Goal: Book appointment/travel/reservation

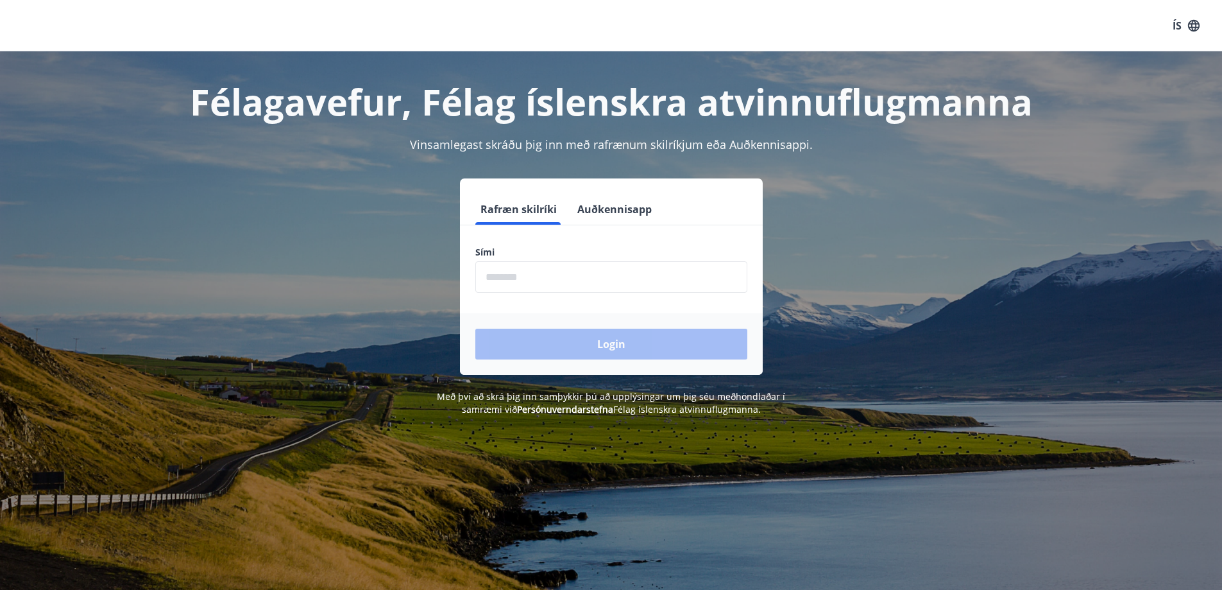
click at [592, 274] on input "phone" at bounding box center [611, 276] width 272 height 31
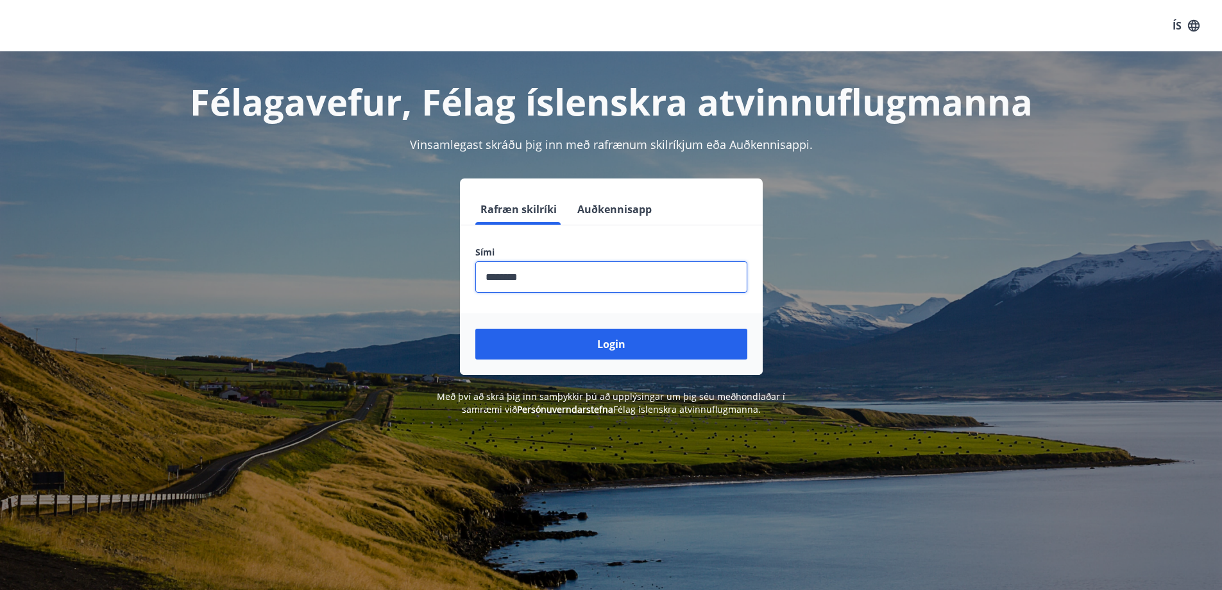
type input "********"
click at [475, 328] on button "Login" at bounding box center [611, 343] width 272 height 31
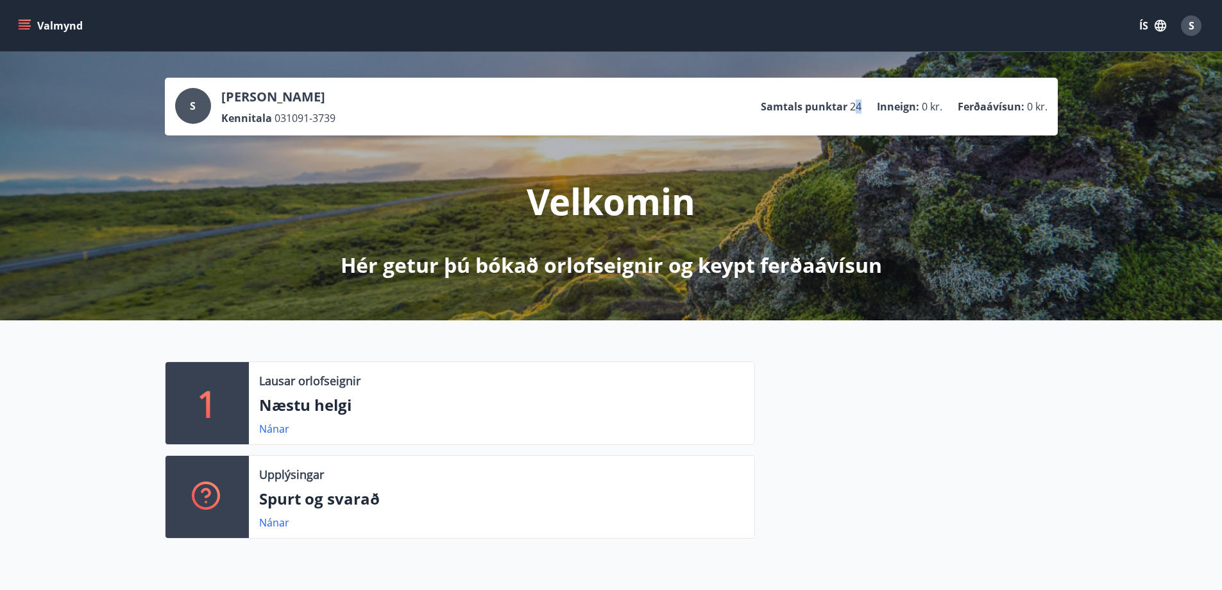
drag, startPoint x: 857, startPoint y: 105, endPoint x: 863, endPoint y: 105, distance: 6.4
click at [863, 105] on ul "Samtals punktar 24 Inneign : 0 kr. Ferðaávísun : 0 kr." at bounding box center [904, 106] width 287 height 24
click at [40, 28] on button "Valmynd" at bounding box center [51, 25] width 72 height 23
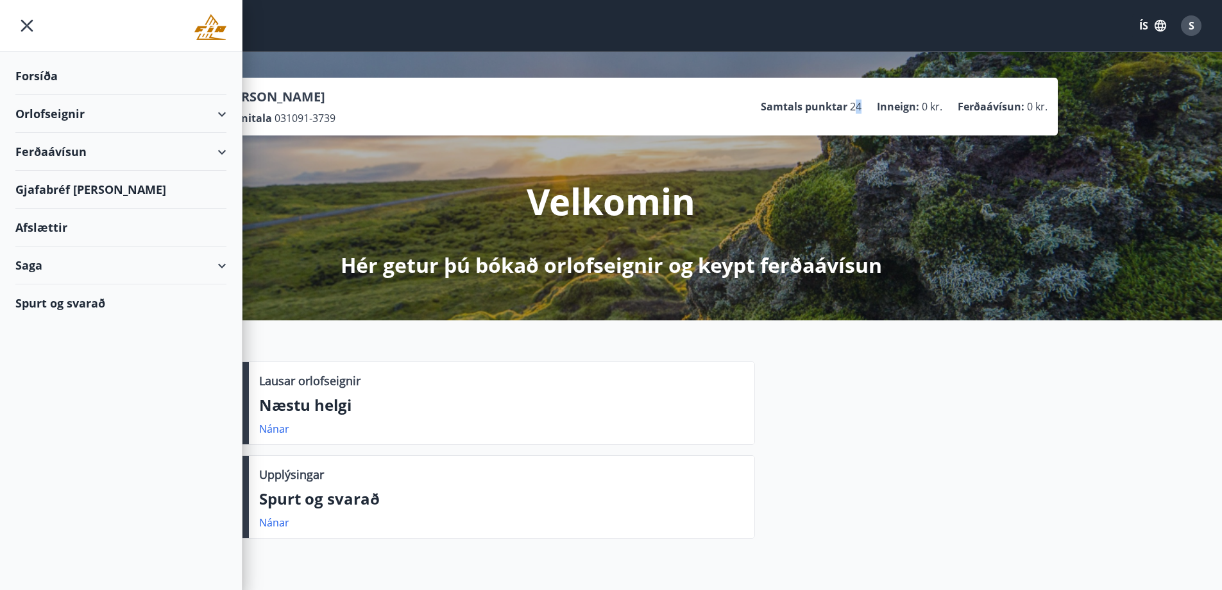
click at [223, 121] on div "Orlofseignir" at bounding box center [120, 114] width 211 height 38
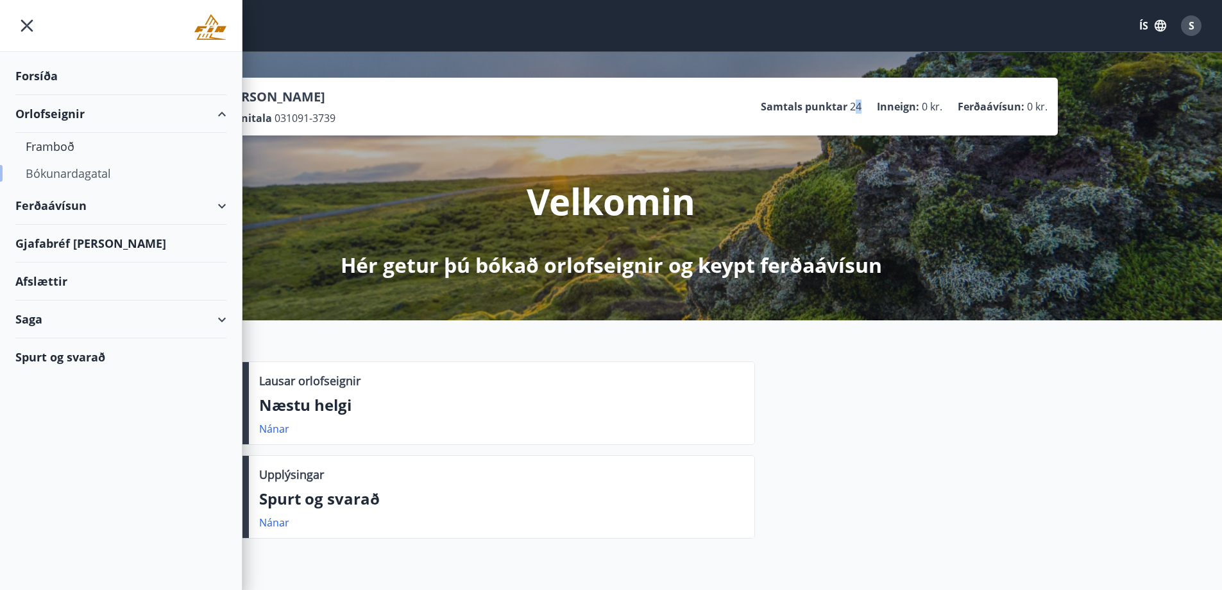
click at [72, 176] on div "Bókunardagatal" at bounding box center [121, 173] width 191 height 27
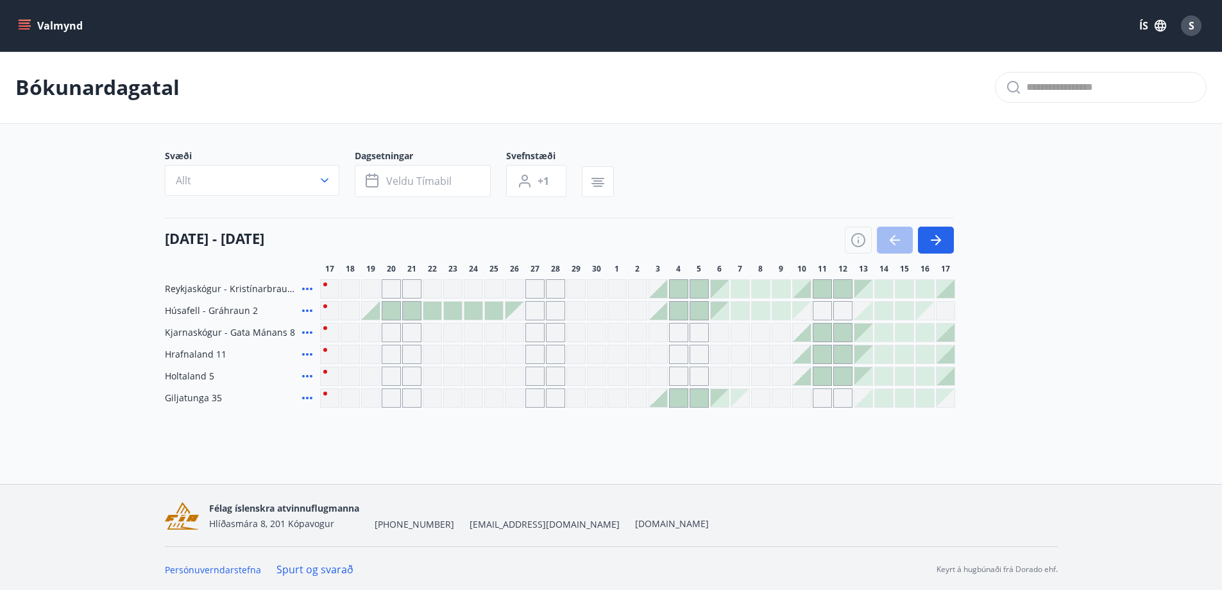
click at [187, 376] on span "Holtaland 5" at bounding box center [189, 376] width 49 height 13
click at [306, 373] on icon at bounding box center [307, 375] width 15 height 15
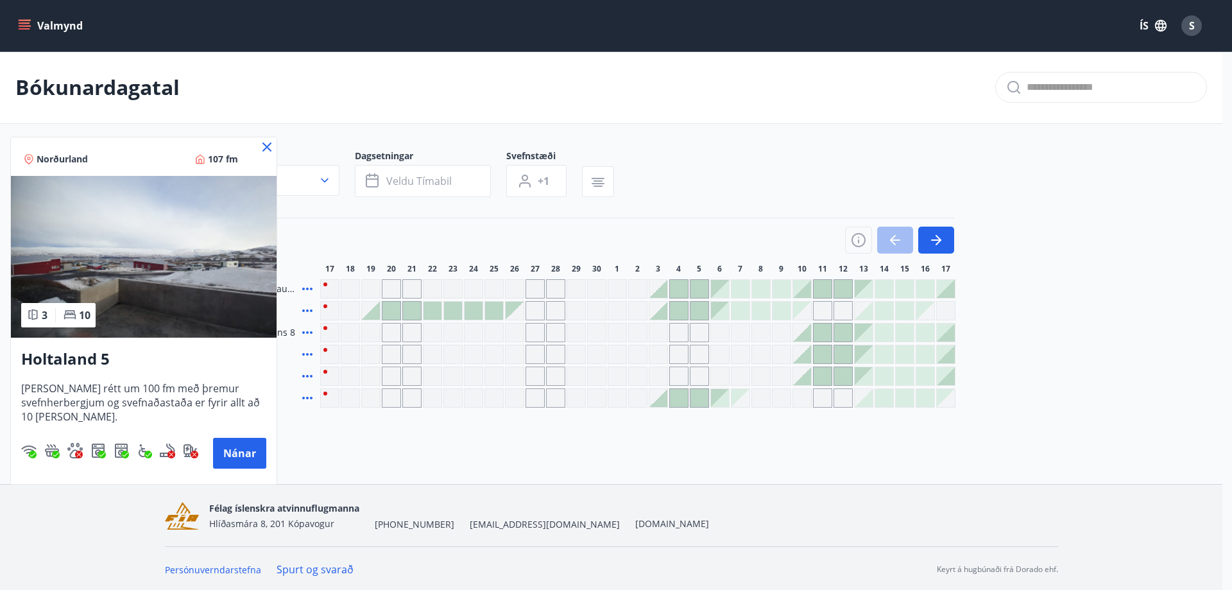
click at [271, 148] on icon at bounding box center [266, 146] width 15 height 15
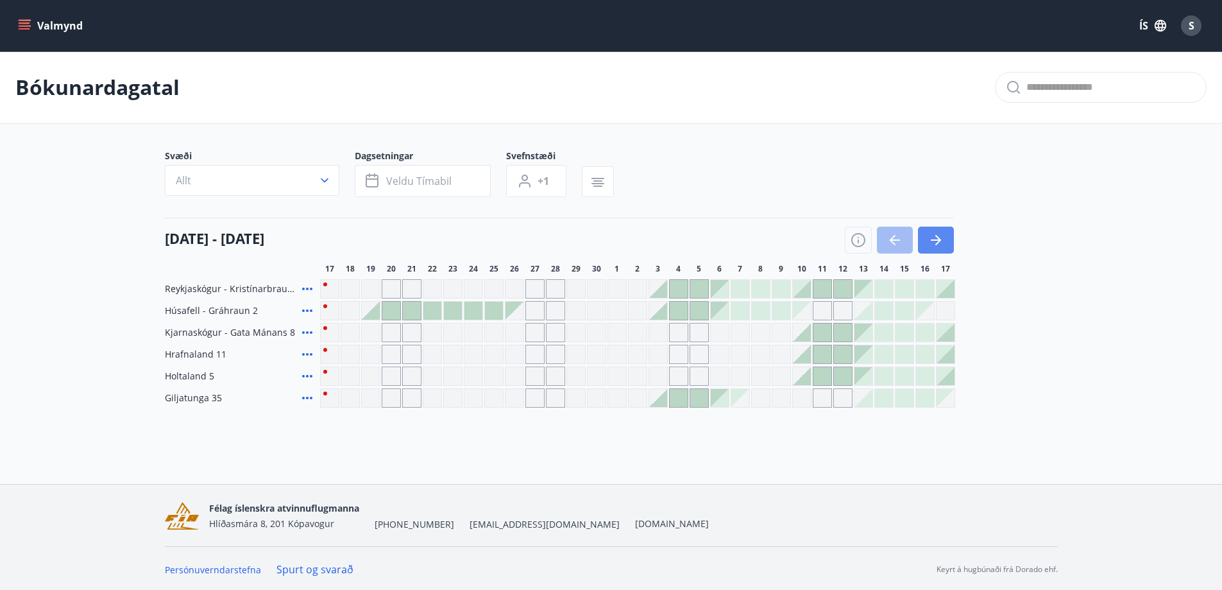
click at [945, 241] on button "button" at bounding box center [936, 239] width 36 height 27
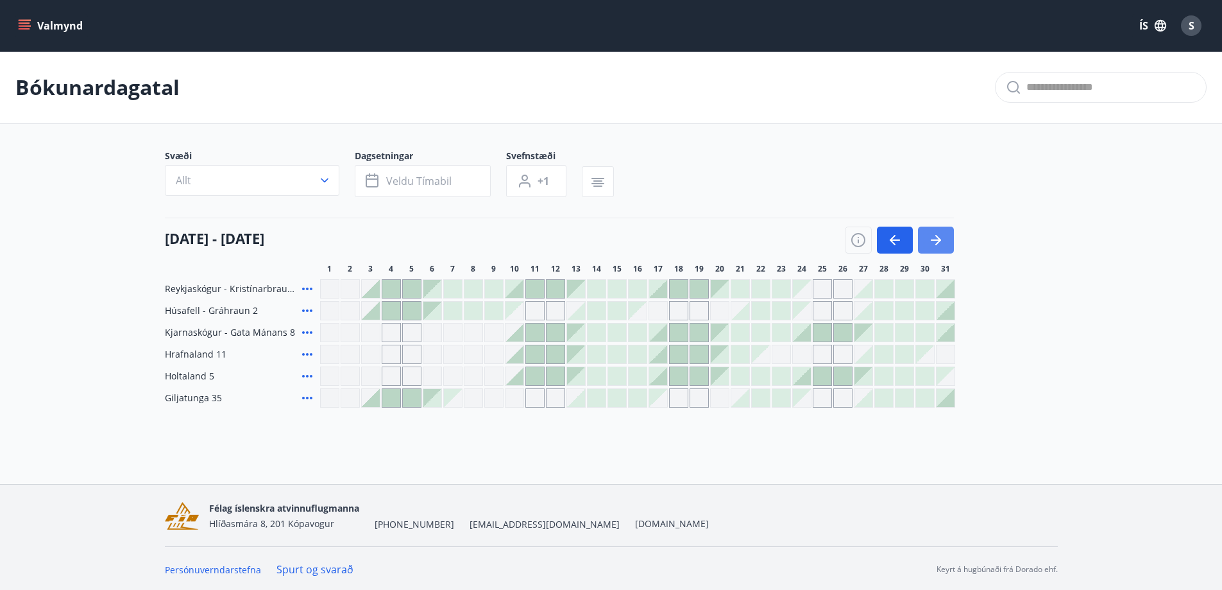
click at [941, 243] on icon "button" at bounding box center [935, 239] width 15 height 15
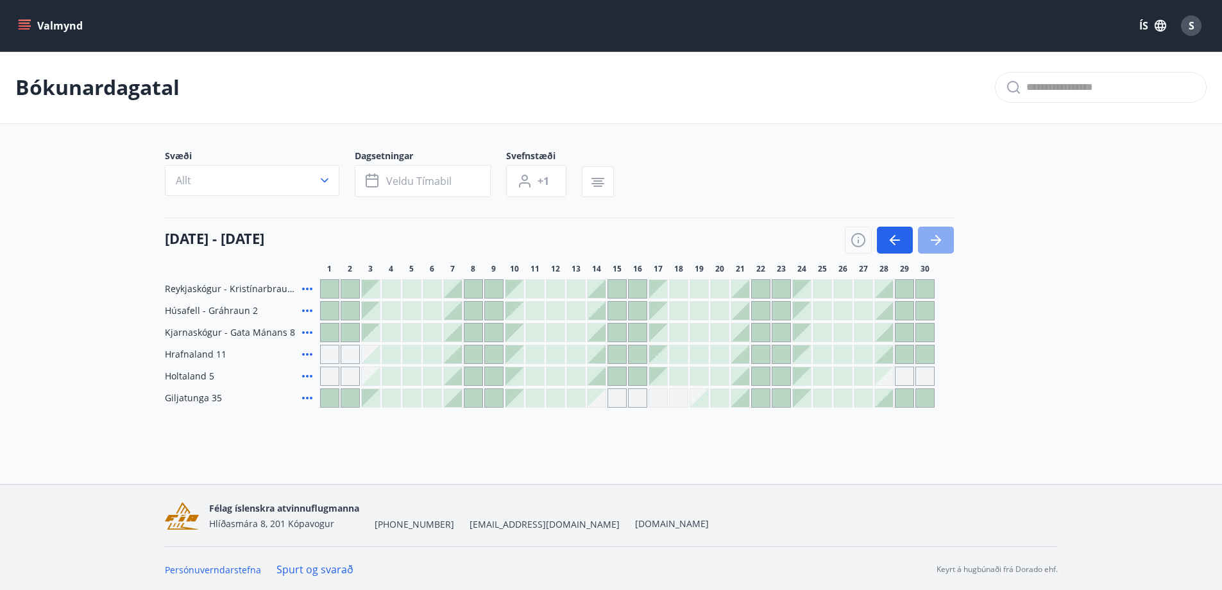
click at [941, 243] on icon "button" at bounding box center [935, 239] width 15 height 15
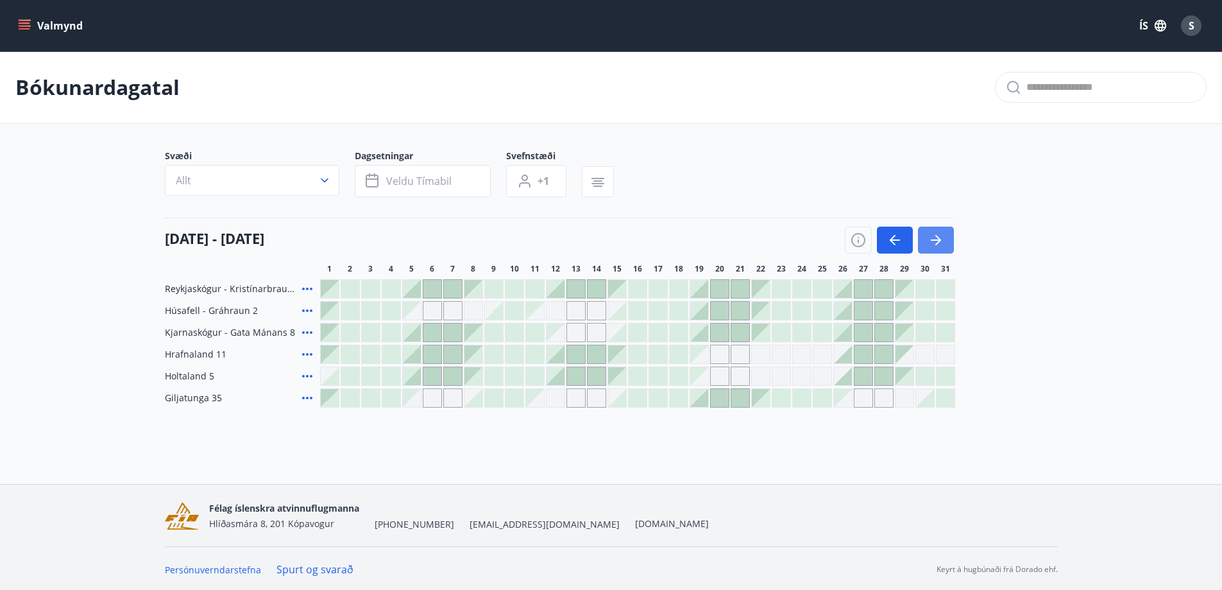
click at [941, 243] on icon "button" at bounding box center [935, 239] width 15 height 15
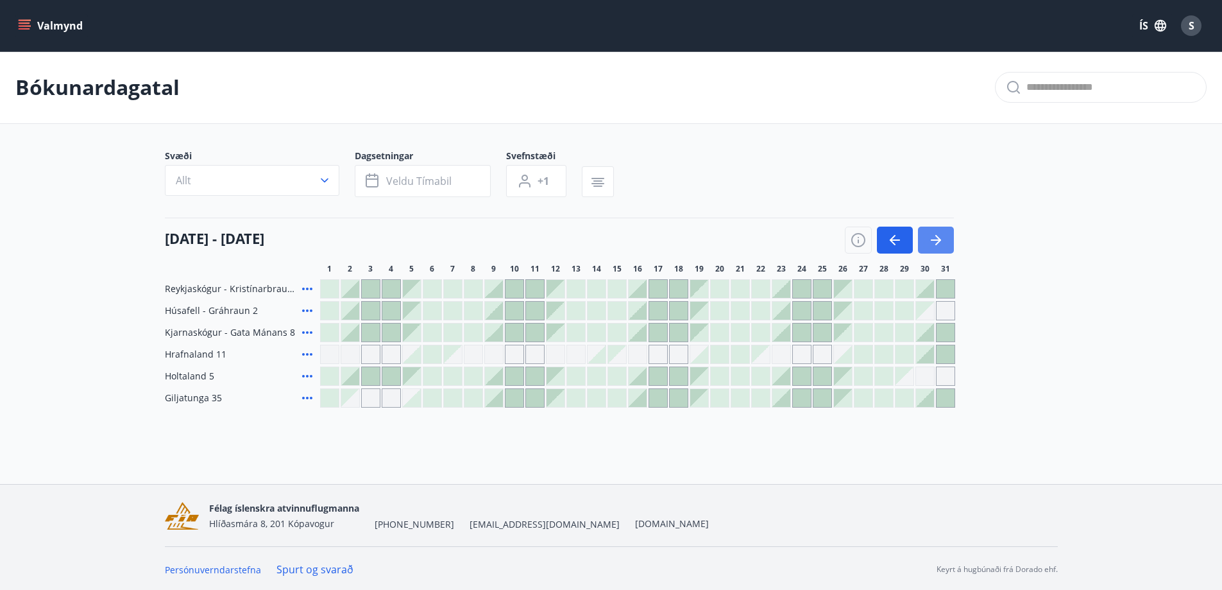
click at [941, 243] on icon "button" at bounding box center [935, 239] width 15 height 15
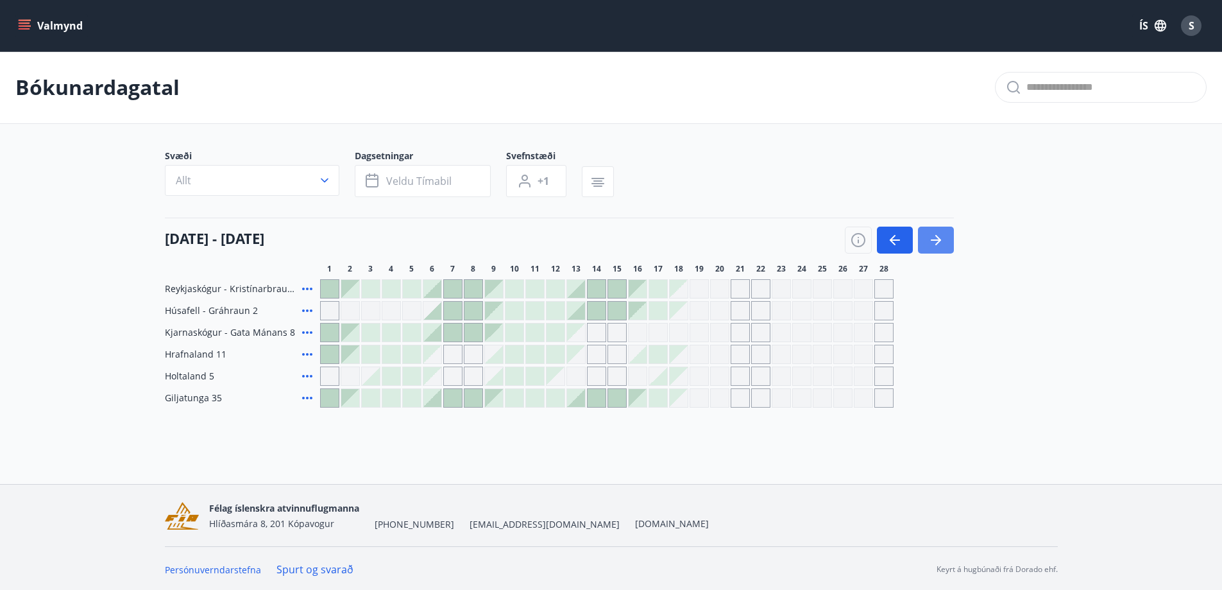
click at [941, 243] on icon "button" at bounding box center [935, 239] width 15 height 15
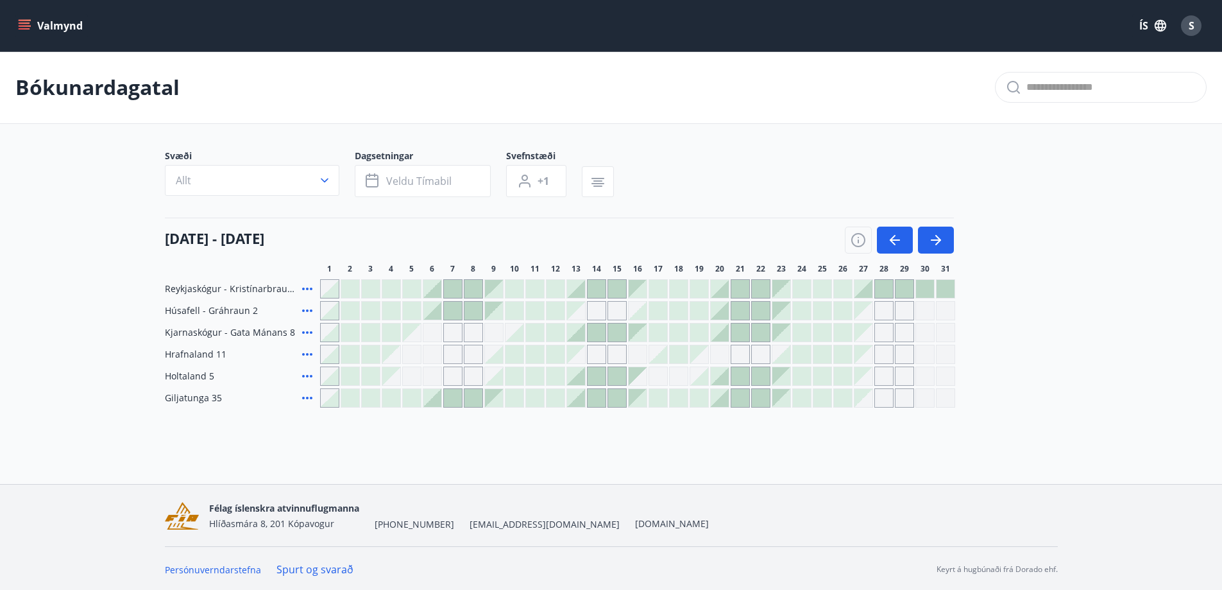
click at [556, 380] on div at bounding box center [556, 376] width 18 height 18
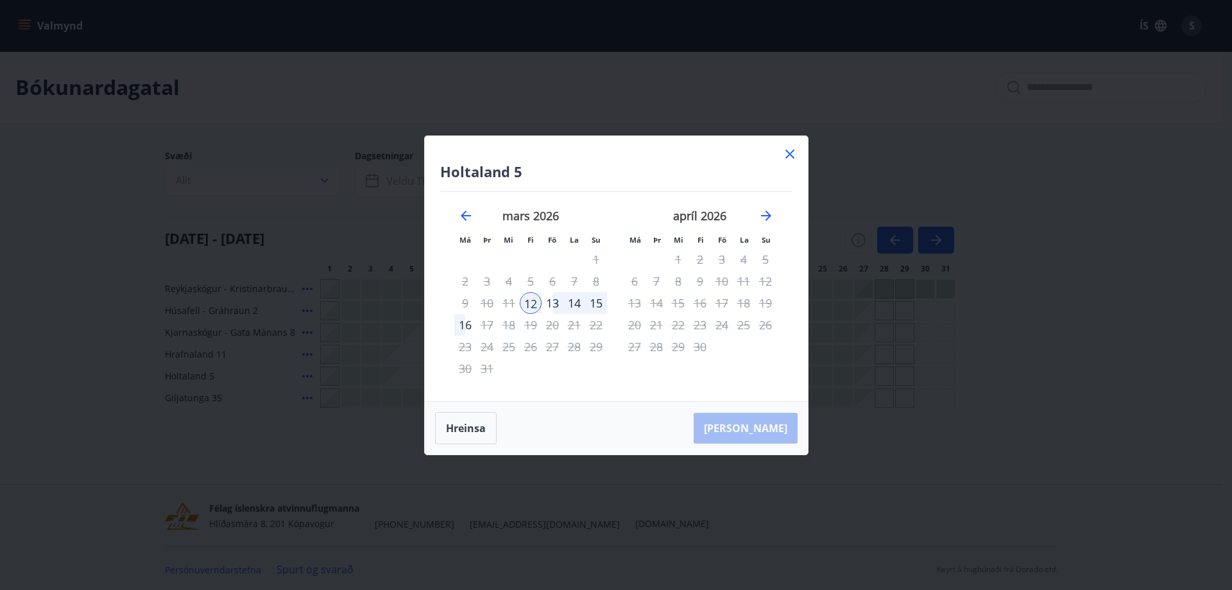
click at [530, 302] on div "12" at bounding box center [531, 303] width 22 height 22
click at [552, 302] on div "13" at bounding box center [552, 303] width 22 height 22
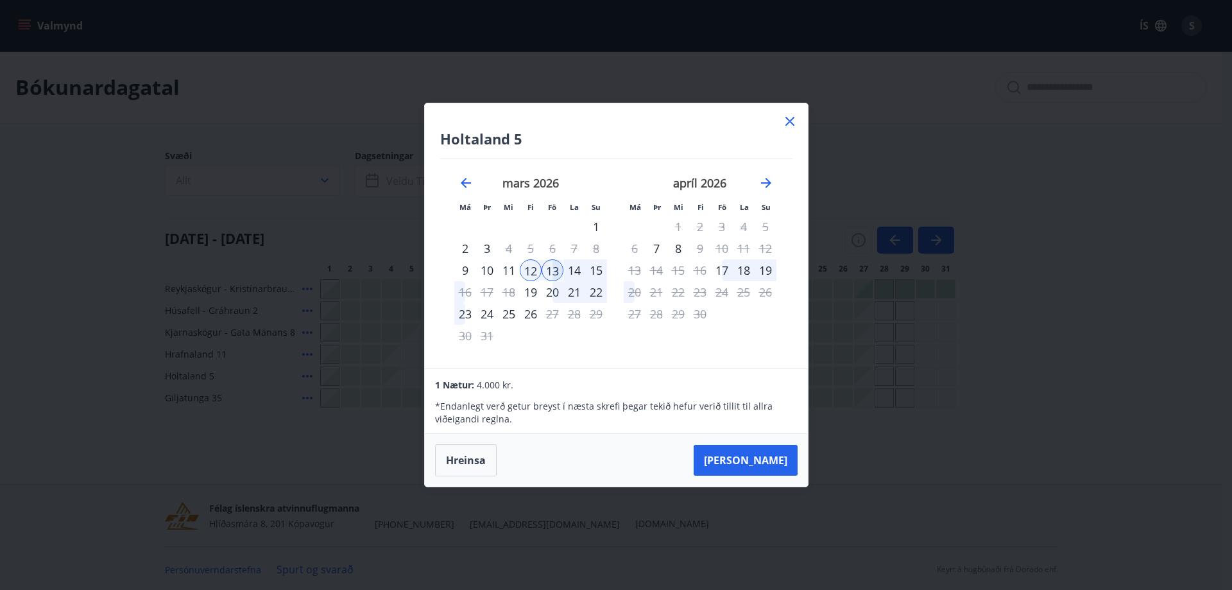
click at [577, 269] on div "14" at bounding box center [574, 270] width 22 height 22
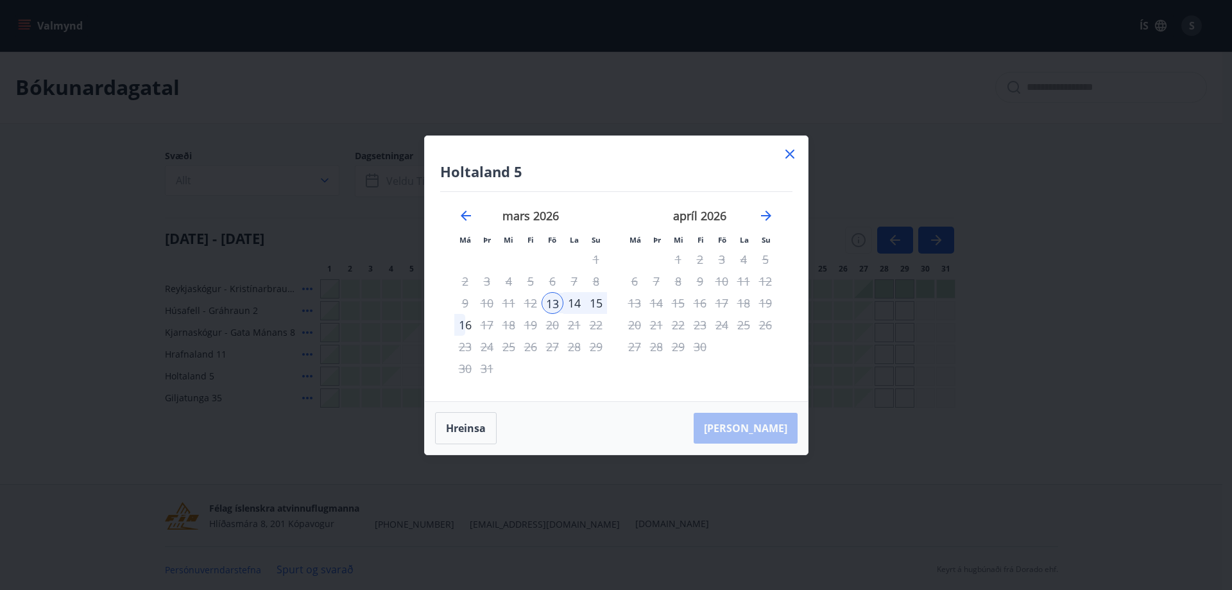
click at [532, 302] on div "12" at bounding box center [531, 303] width 22 height 22
click at [557, 307] on div "13" at bounding box center [552, 303] width 22 height 22
click at [465, 328] on div "16" at bounding box center [465, 325] width 22 height 22
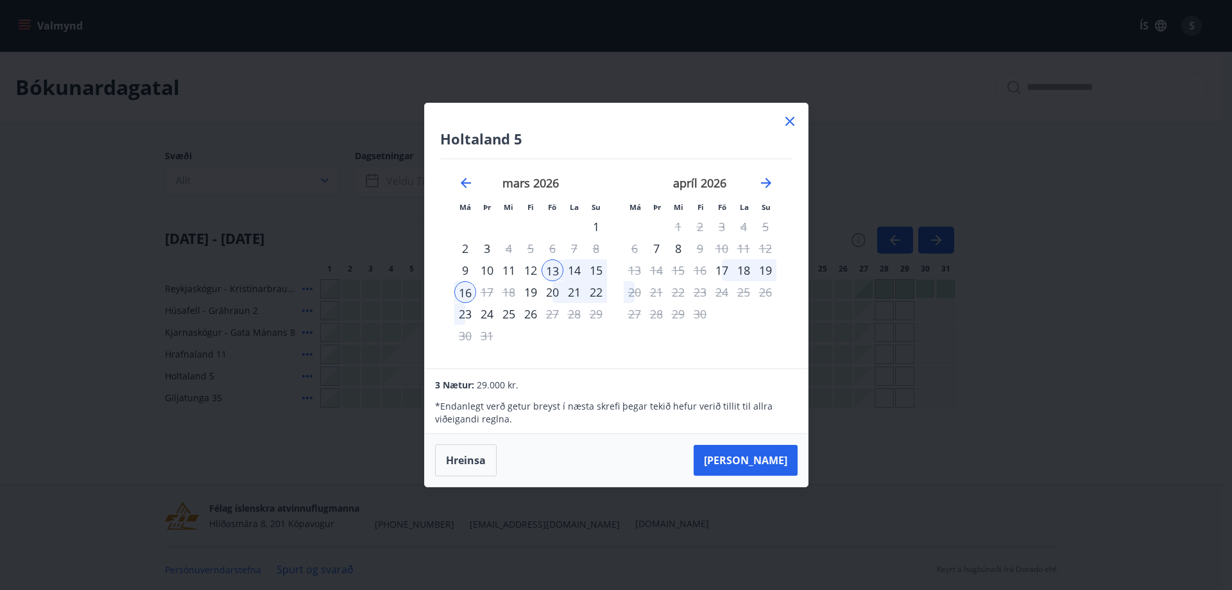
click at [531, 272] on div "12" at bounding box center [531, 270] width 22 height 22
click at [769, 468] on button "Taka Frá" at bounding box center [746, 460] width 104 height 31
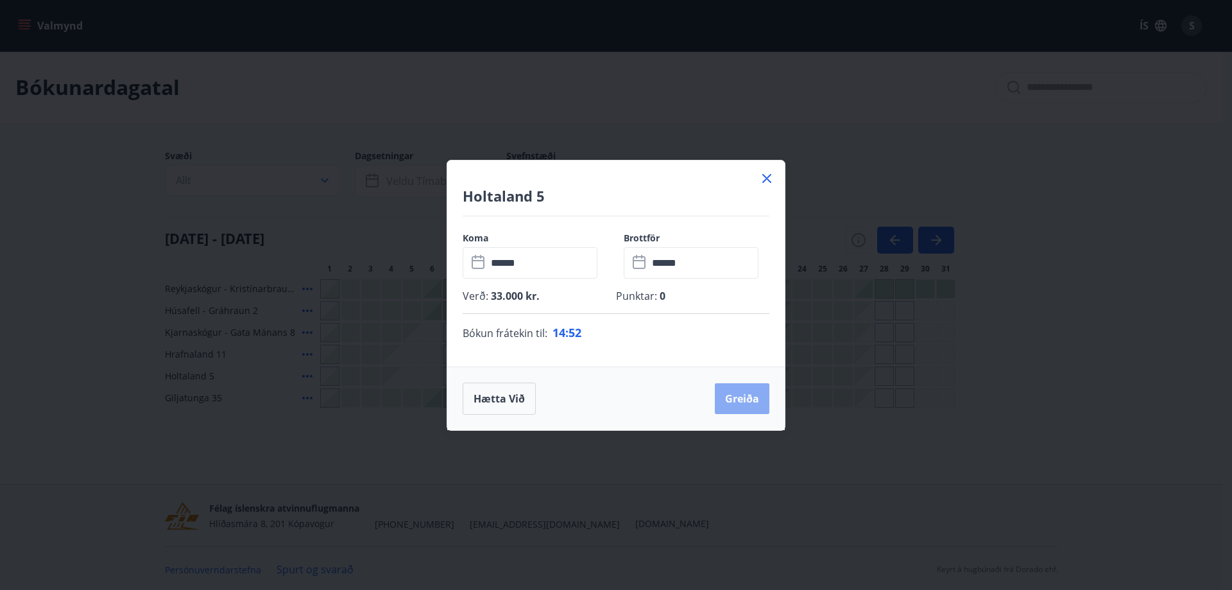
click at [756, 400] on button "Greiða" at bounding box center [742, 398] width 55 height 31
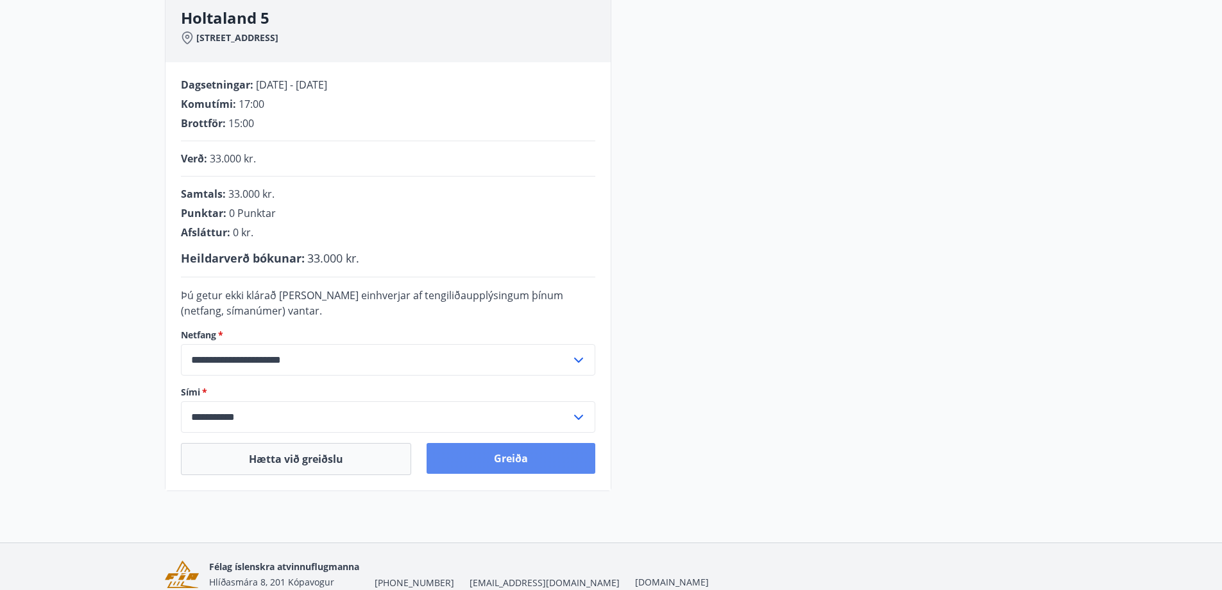
scroll to position [171, 0]
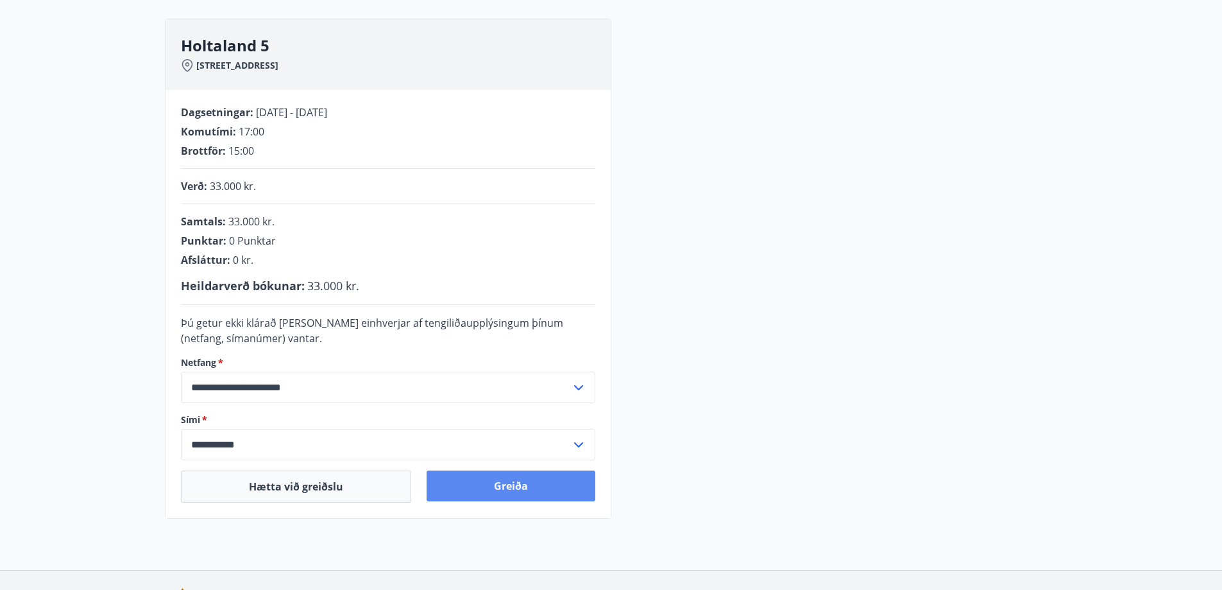
click at [500, 487] on button "Greiða" at bounding box center [511, 485] width 169 height 31
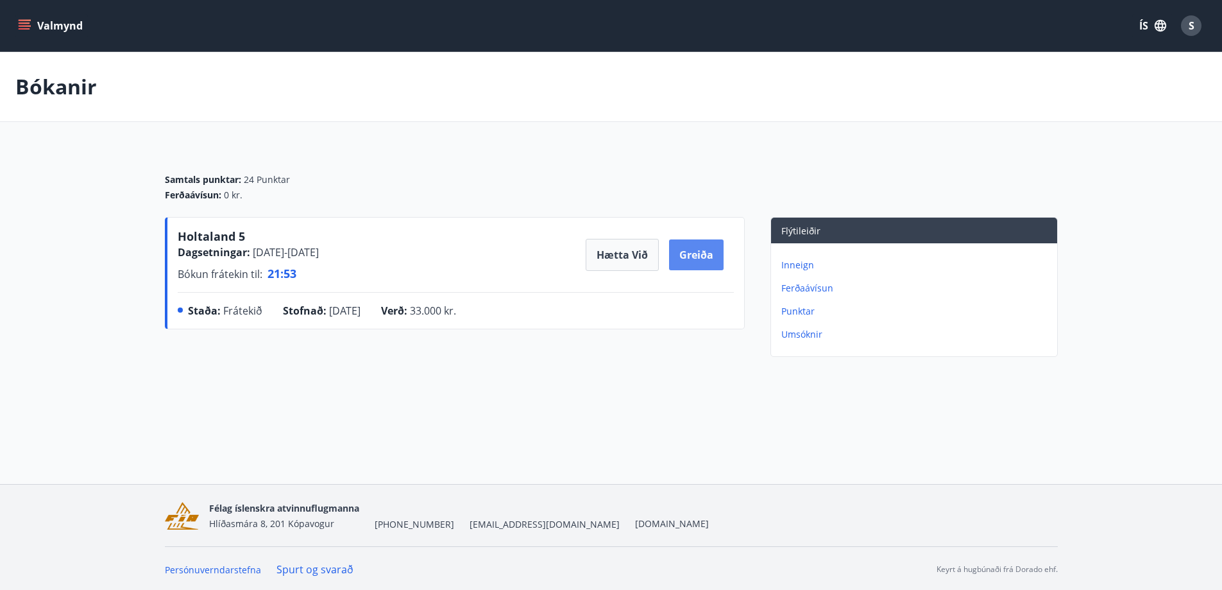
click at [707, 257] on button "Greiða" at bounding box center [696, 254] width 55 height 31
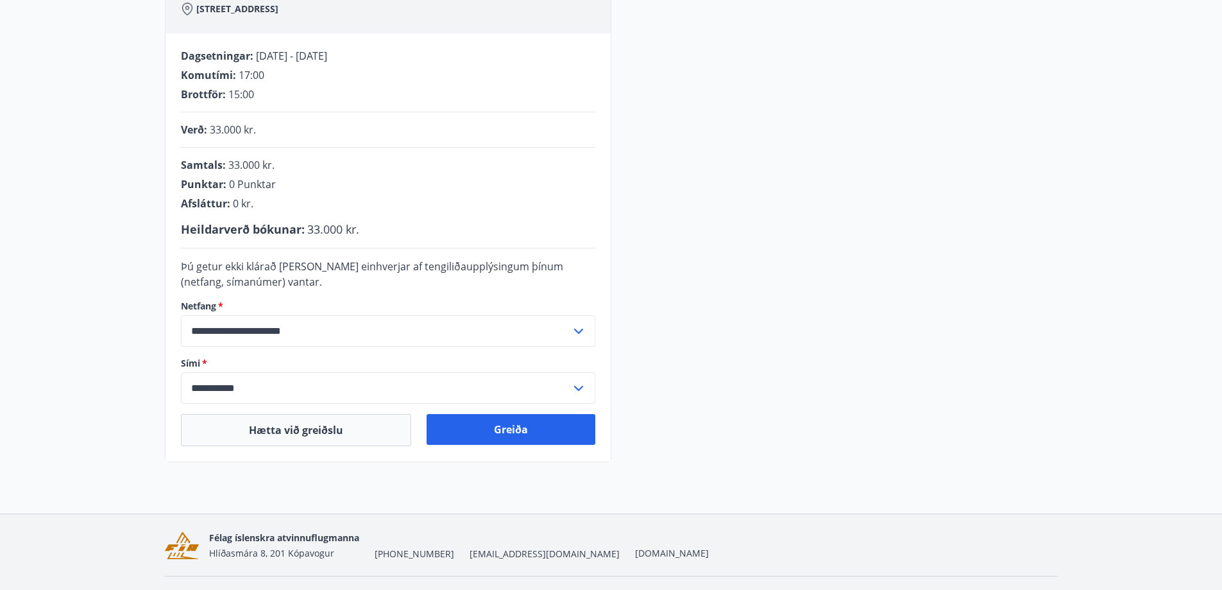
scroll to position [259, 0]
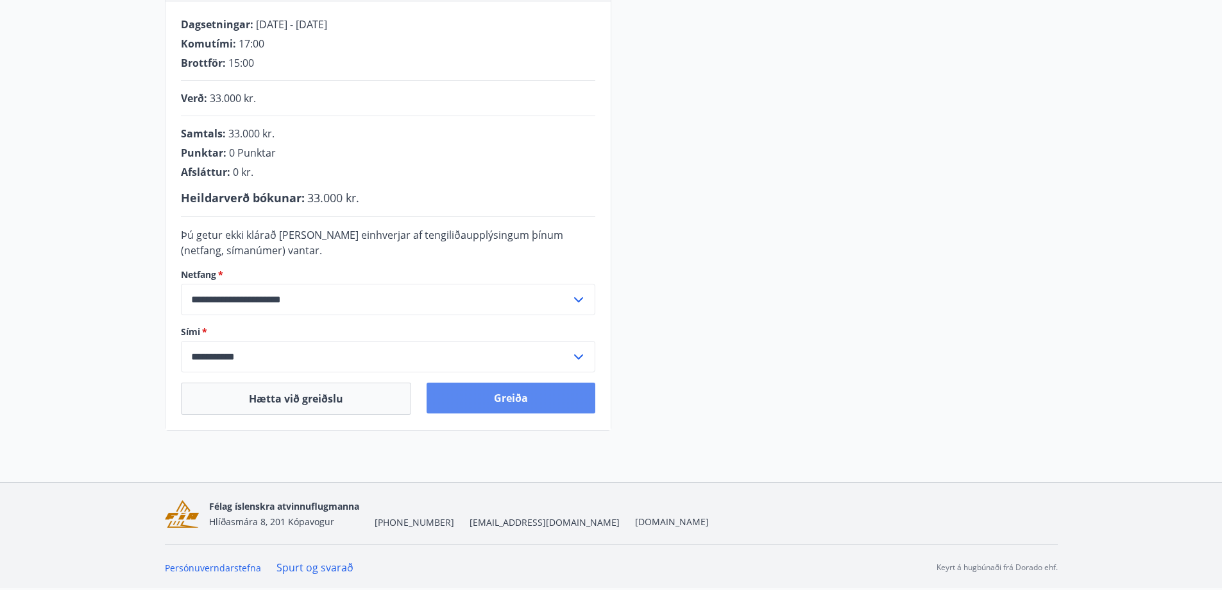
click at [527, 398] on button "Greiða" at bounding box center [511, 397] width 169 height 31
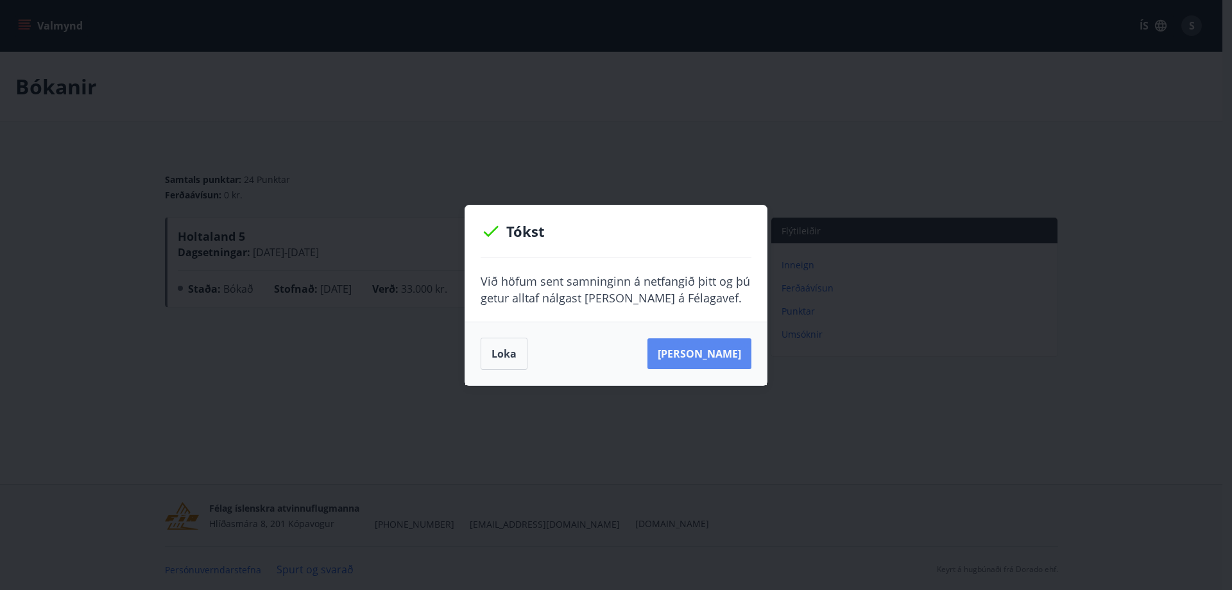
click at [707, 362] on button "Sjá samning" at bounding box center [699, 353] width 104 height 31
click at [506, 357] on button "Loka" at bounding box center [504, 353] width 47 height 32
